Goal: Task Accomplishment & Management: Complete application form

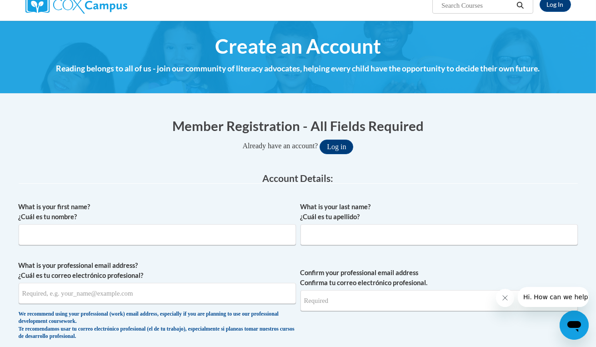
scroll to position [110, 0]
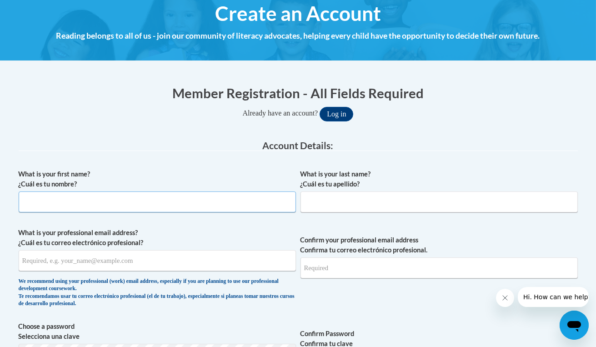
click at [257, 203] on input "What is your first name? ¿Cuál es tu nombre?" at bounding box center [157, 201] width 277 height 21
type input "a"
type input "[PERSON_NAME] [PERSON_NAME]"
click at [368, 206] on input "What is your last name? ¿Cuál es tu apellido?" at bounding box center [439, 201] width 277 height 21
type input "[PERSON_NAME]"
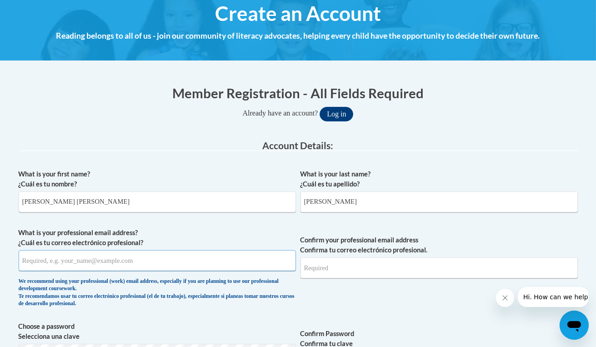
click at [129, 268] on input "What is your professional email address? ¿Cuál es tu correo electrónico profesi…" at bounding box center [157, 260] width 277 height 21
click at [191, 241] on label "What is your professional email address? ¿Cuál es tu correo electrónico profesi…" at bounding box center [157, 238] width 277 height 20
click at [191, 250] on input "What is your professional email address? ¿Cuál es tu correo electrónico profesi…" at bounding box center [157, 260] width 277 height 21
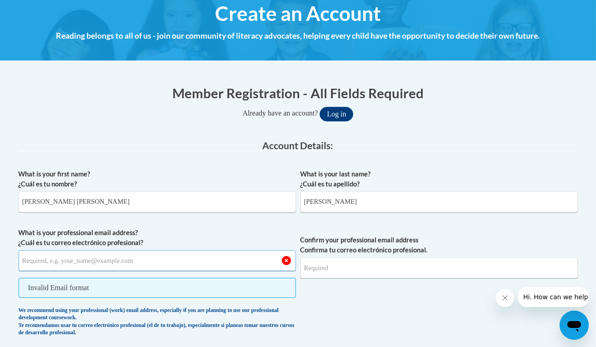
click at [142, 263] on input "What is your professional email address? ¿Cuál es tu correo electrónico profesi…" at bounding box center [157, 260] width 277 height 21
type input "[EMAIL_ADDRESS][DOMAIN_NAME]"
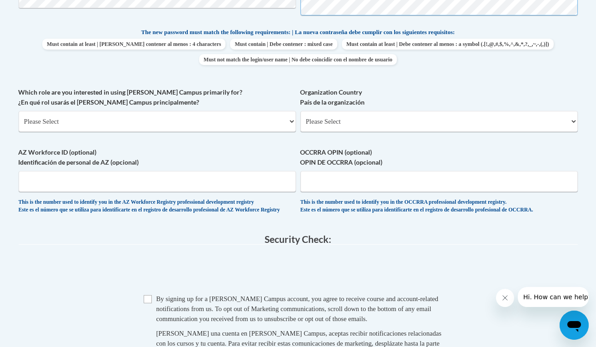
scroll to position [468, 0]
click at [200, 118] on select "Please Select College/University | Colegio/Universidad Community/Nonprofit Part…" at bounding box center [157, 120] width 277 height 21
select select "5a18ea06-2b54-4451-96f2-d152daf9eac5"
click at [19, 110] on select "Please Select College/University | Colegio/Universidad Community/Nonprofit Part…" at bounding box center [157, 120] width 277 height 21
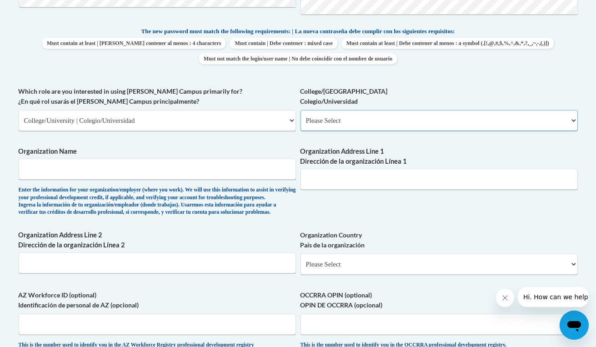
click at [340, 124] on select "Please Select College/University Staff | Empleado universitario College/Univers…" at bounding box center [439, 120] width 277 height 21
select select "99b32b07-cffc-426c-8bf6-0cd77760d84b"
click at [301, 110] on select "Please Select College/University Staff | Empleado universitario College/Univers…" at bounding box center [439, 120] width 277 height 21
click at [196, 176] on input "Organization Name" at bounding box center [157, 169] width 277 height 21
type input "[GEOGRAPHIC_DATA]"
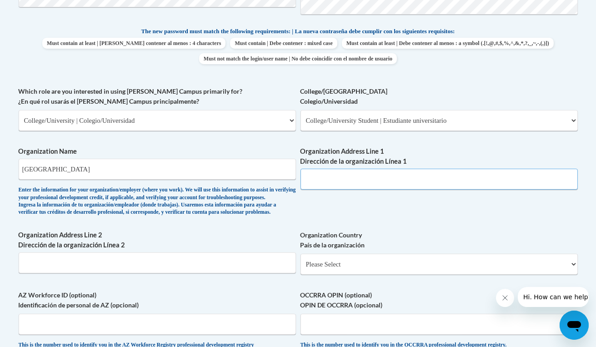
click at [340, 184] on input "Organization Address Line 1 Dirección de la organización Línea 1" at bounding box center [439, 179] width 277 height 21
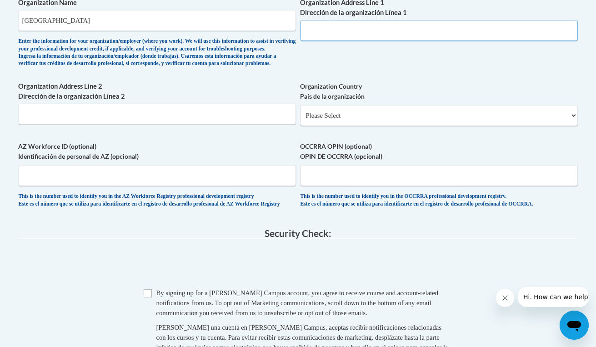
scroll to position [617, 0]
click at [357, 126] on select "Please Select [GEOGRAPHIC_DATA] | [GEOGRAPHIC_DATA] Outside of [GEOGRAPHIC_DATA…" at bounding box center [439, 115] width 277 height 21
select select "ad49bcad-a171-4b2e-b99c-48b446064914"
click at [301, 119] on select "Please Select [GEOGRAPHIC_DATA] | [GEOGRAPHIC_DATA] Outside of [GEOGRAPHIC_DATA…" at bounding box center [439, 115] width 277 height 21
select select
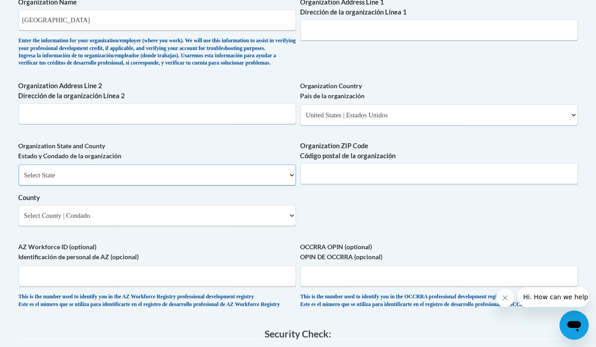
click at [169, 186] on select "Select State [US_STATE] [US_STATE] [US_STATE] [US_STATE] [US_STATE] [US_STATE] …" at bounding box center [157, 175] width 277 height 21
select select "[US_STATE]"
click at [19, 180] on select "Select State [US_STATE] [US_STATE] [US_STATE] [US_STATE] [US_STATE] [US_STATE] …" at bounding box center [157, 175] width 277 height 21
click at [263, 226] on select "Select County Appling [PERSON_NAME] [PERSON_NAME] [PERSON_NAME] [PERSON_NAME] B…" at bounding box center [157, 215] width 277 height 21
click at [340, 184] on input "Organization ZIP Code Código postal de la organización" at bounding box center [439, 173] width 277 height 21
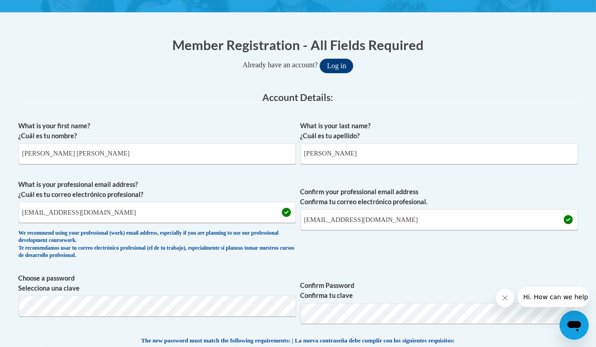
scroll to position [0, 0]
